Goal: Task Accomplishment & Management: Manage account settings

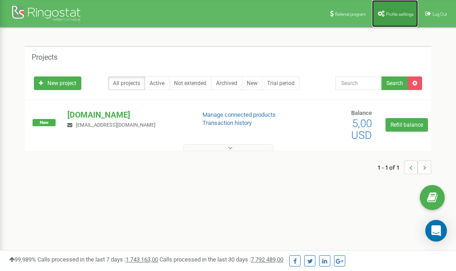
click at [391, 11] on link "Profile settings" at bounding box center [395, 13] width 46 height 27
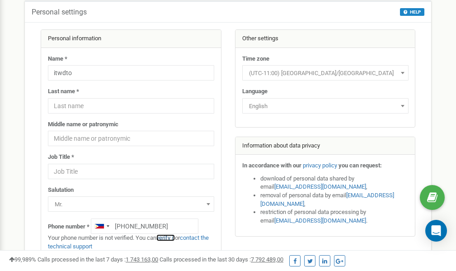
click at [172, 237] on link "verify it" at bounding box center [165, 237] width 19 height 7
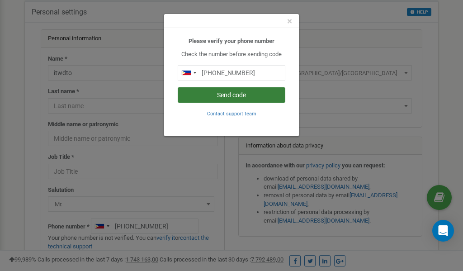
click at [226, 96] on button "Send code" at bounding box center [232, 94] width 108 height 15
